Goal: Task Accomplishment & Management: Use online tool/utility

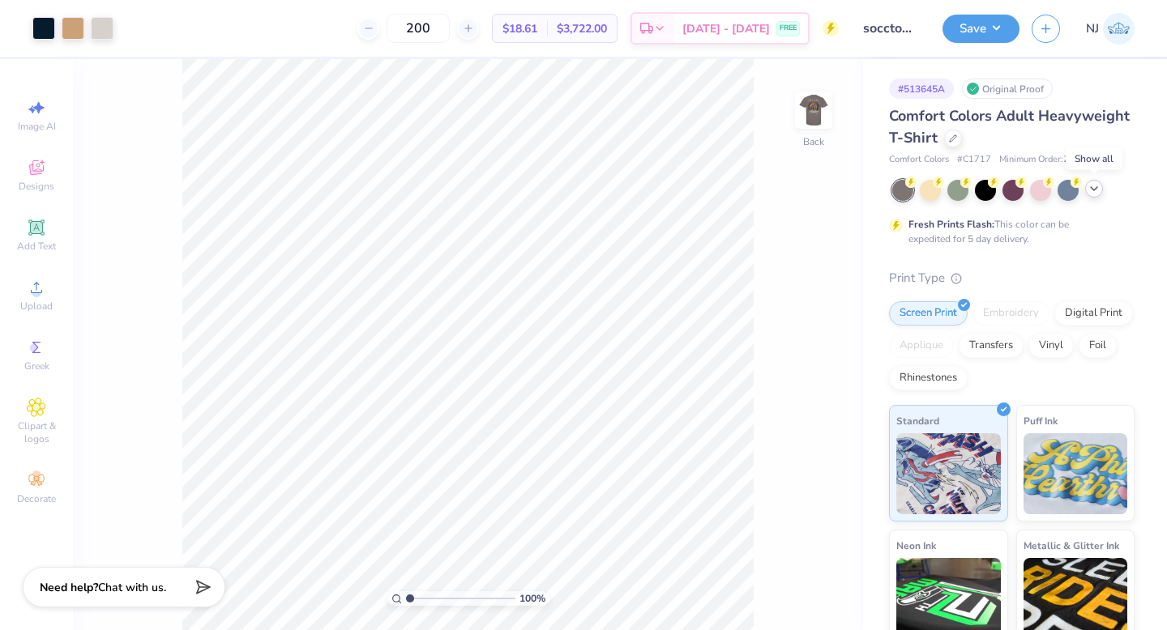
click at [1093, 190] on polyline at bounding box center [1094, 188] width 6 height 3
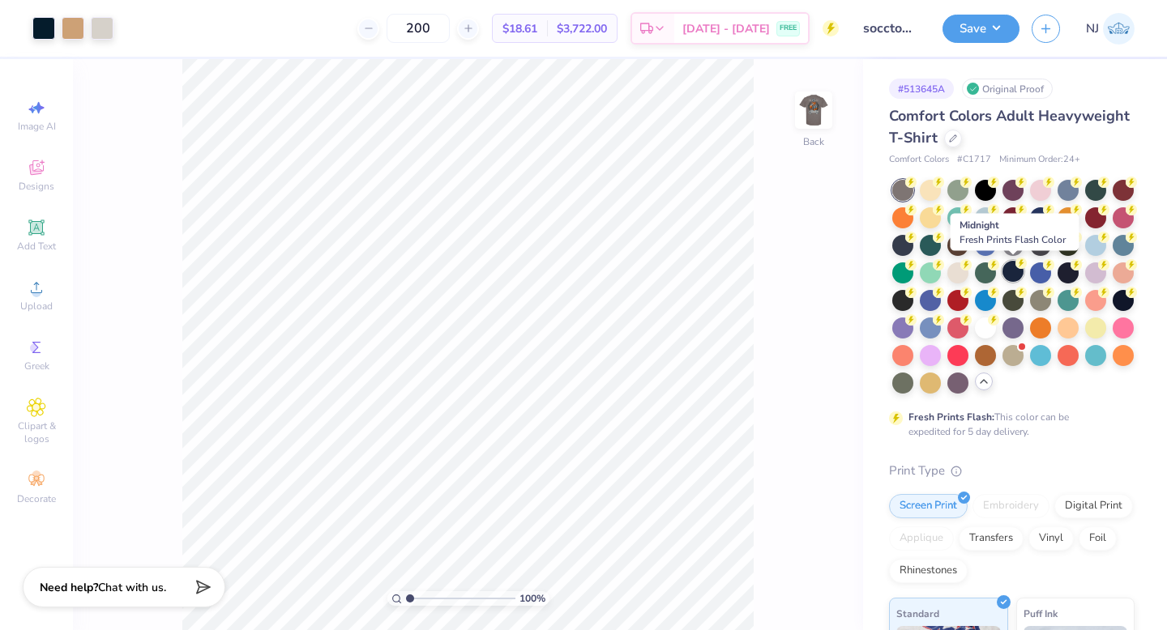
click at [1019, 268] on div at bounding box center [1012, 271] width 21 height 21
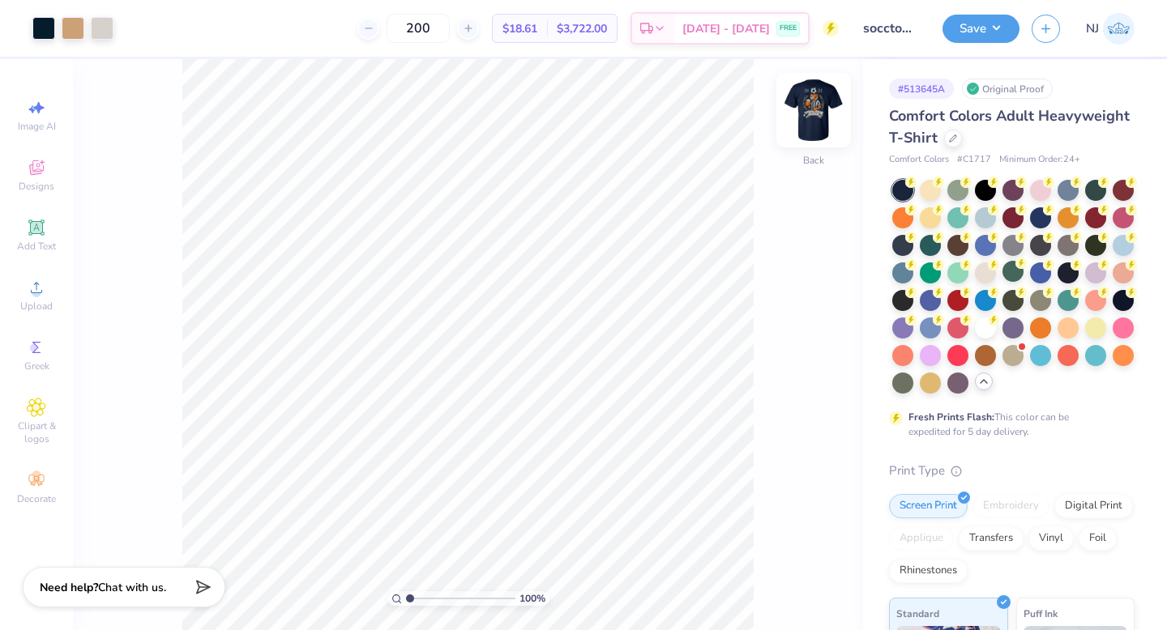
click at [813, 122] on img at bounding box center [813, 110] width 65 height 65
click at [45, 27] on div at bounding box center [43, 26] width 23 height 23
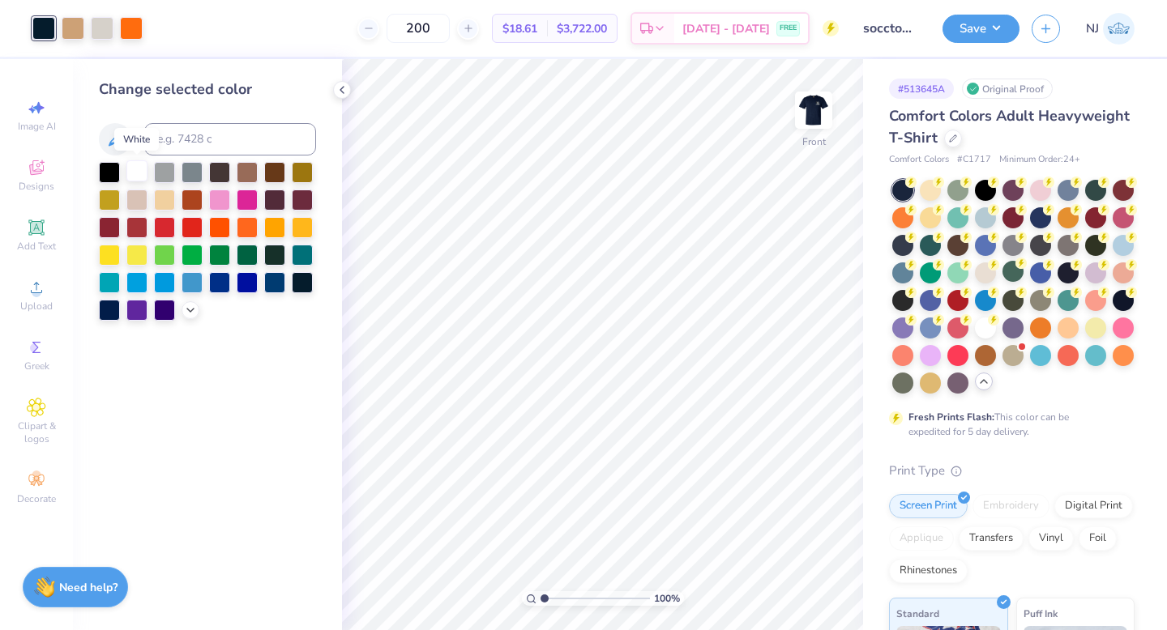
click at [133, 173] on div at bounding box center [136, 170] width 21 height 21
click at [342, 91] on icon at bounding box center [342, 89] width 13 height 13
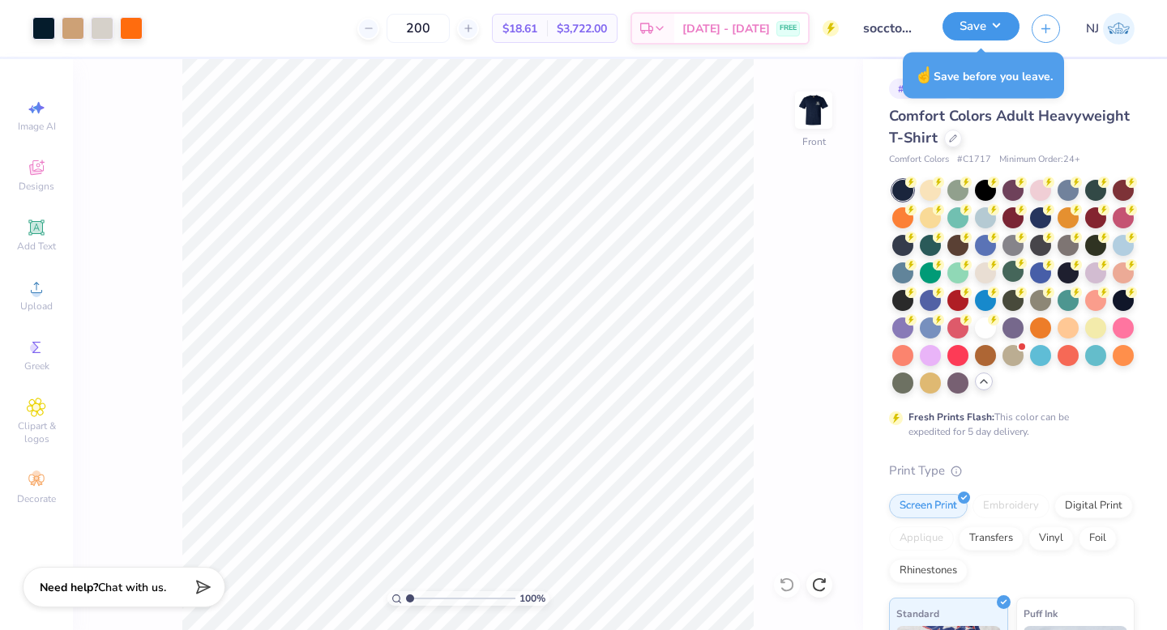
click at [1005, 32] on button "Save" at bounding box center [980, 26] width 77 height 28
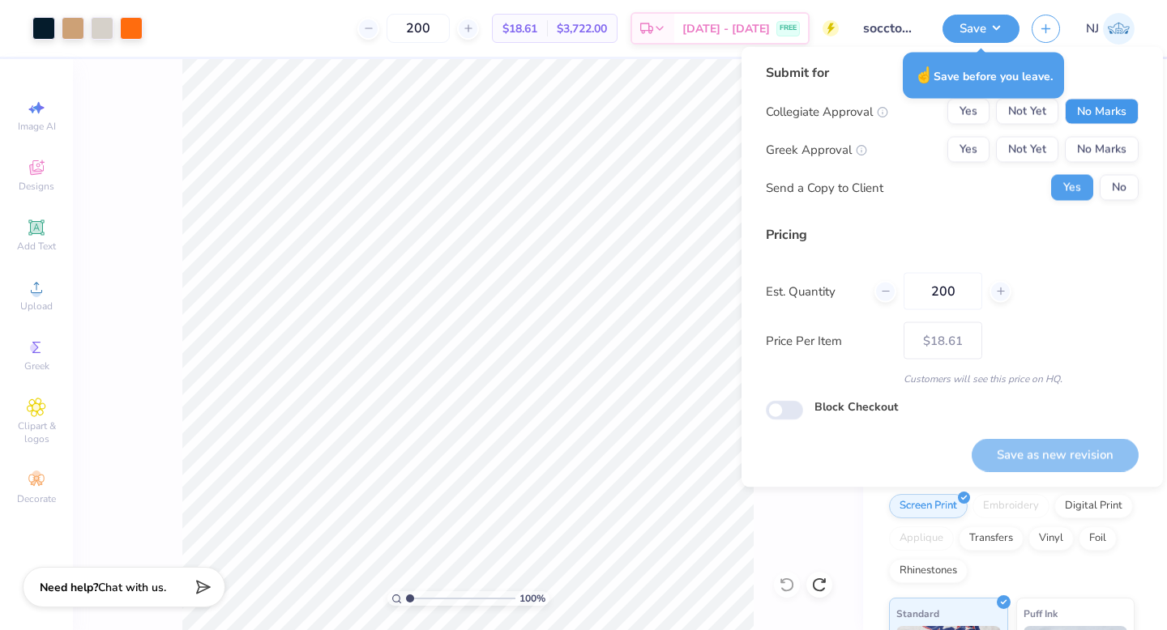
click at [1091, 115] on button "No Marks" at bounding box center [1102, 112] width 74 height 26
click at [1094, 140] on button "No Marks" at bounding box center [1102, 150] width 74 height 26
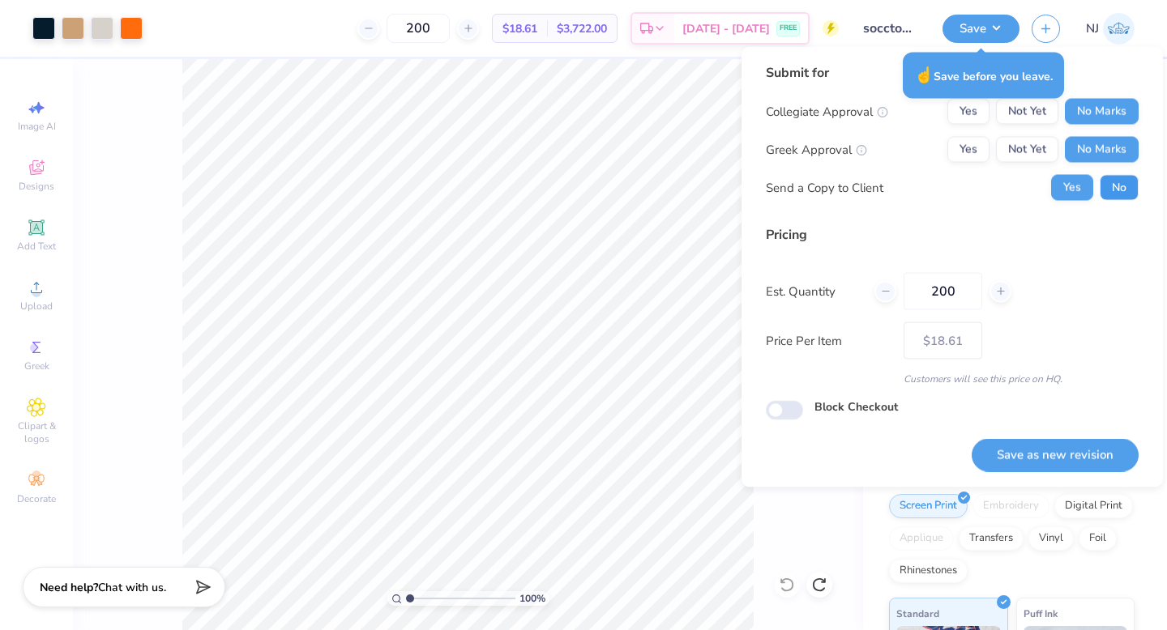
click at [1122, 200] on button "No" at bounding box center [1119, 188] width 39 height 26
click at [1053, 453] on button "Save as new revision" at bounding box center [1055, 454] width 167 height 33
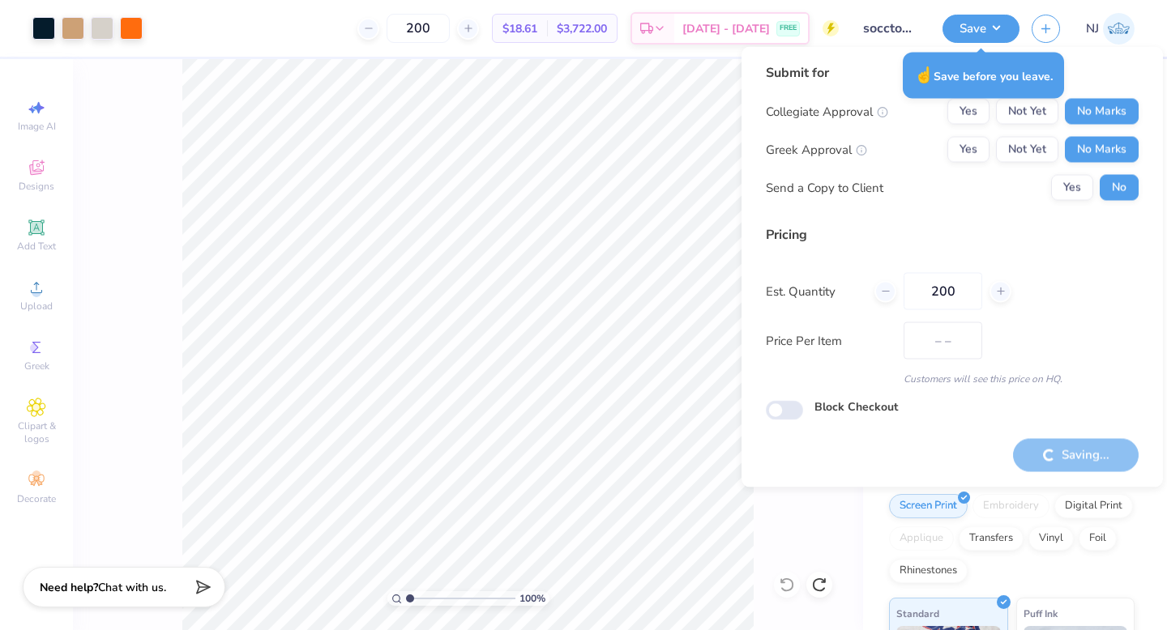
type input "$18.61"
